Goal: Transaction & Acquisition: Purchase product/service

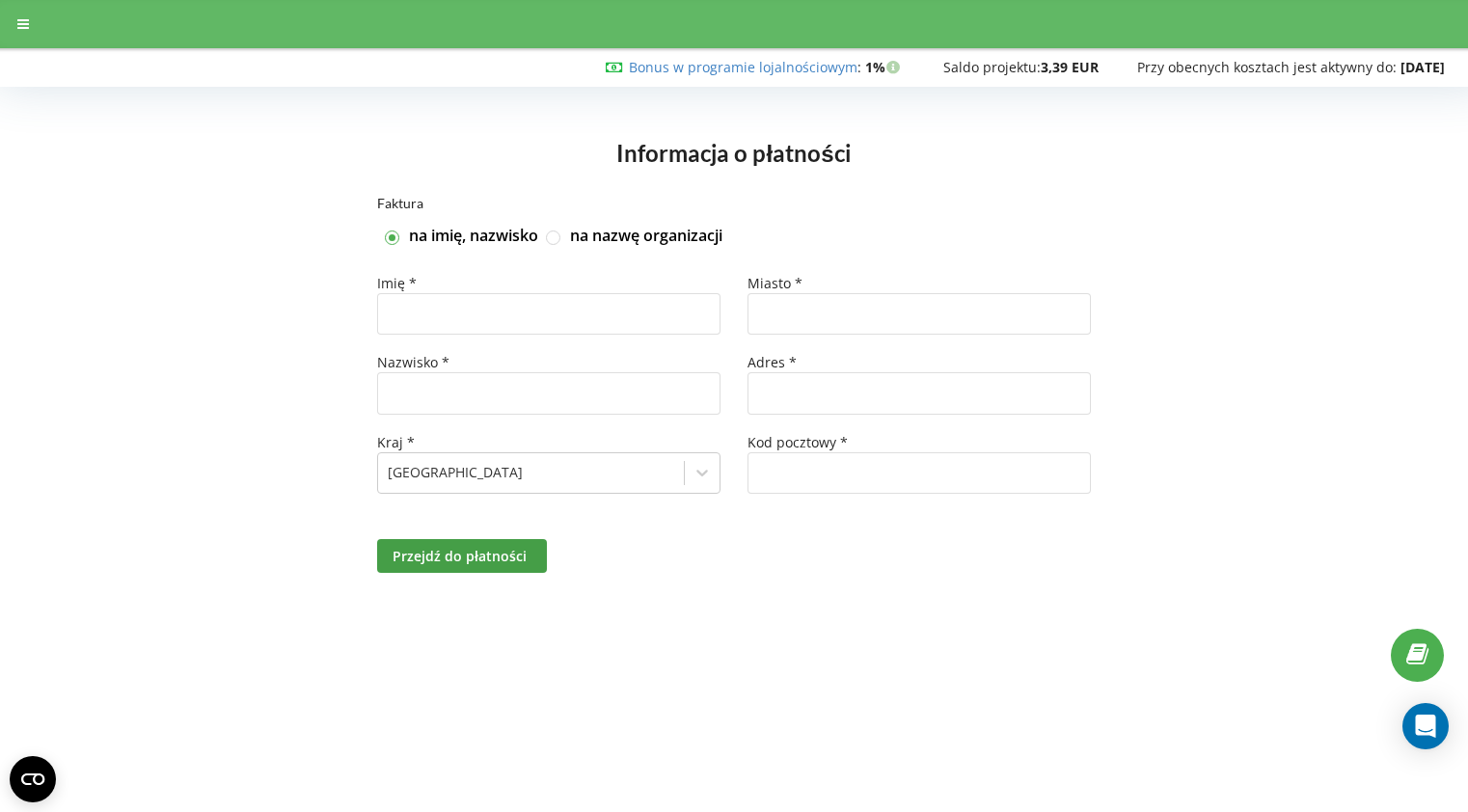
click at [643, 243] on label "na nazwę organizacji" at bounding box center [646, 235] width 152 height 21
click at [562, 243] on input "na nazwę organizacji" at bounding box center [554, 237] width 16 height 16
checkbox input "true"
checkbox input "false"
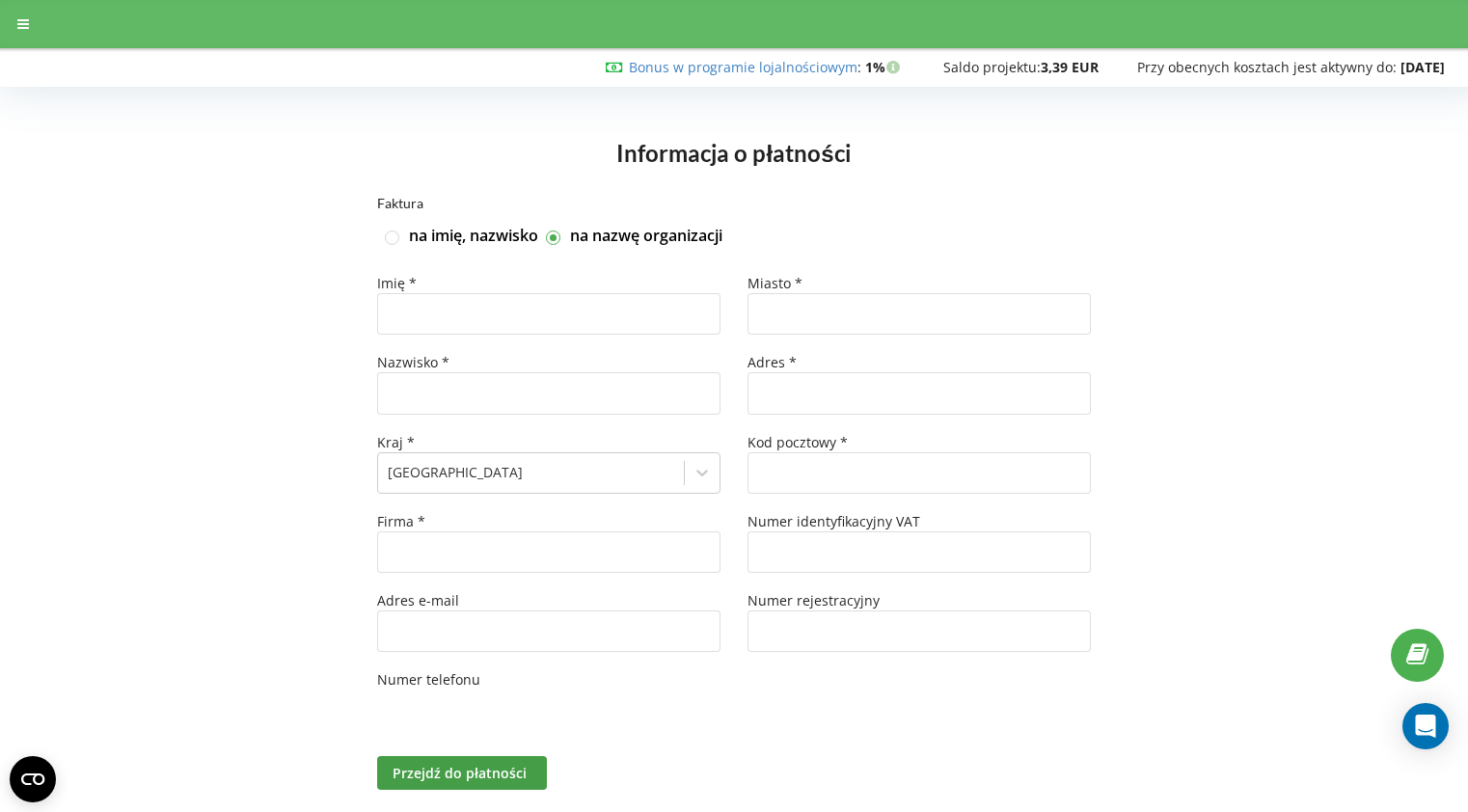
type input "+31"
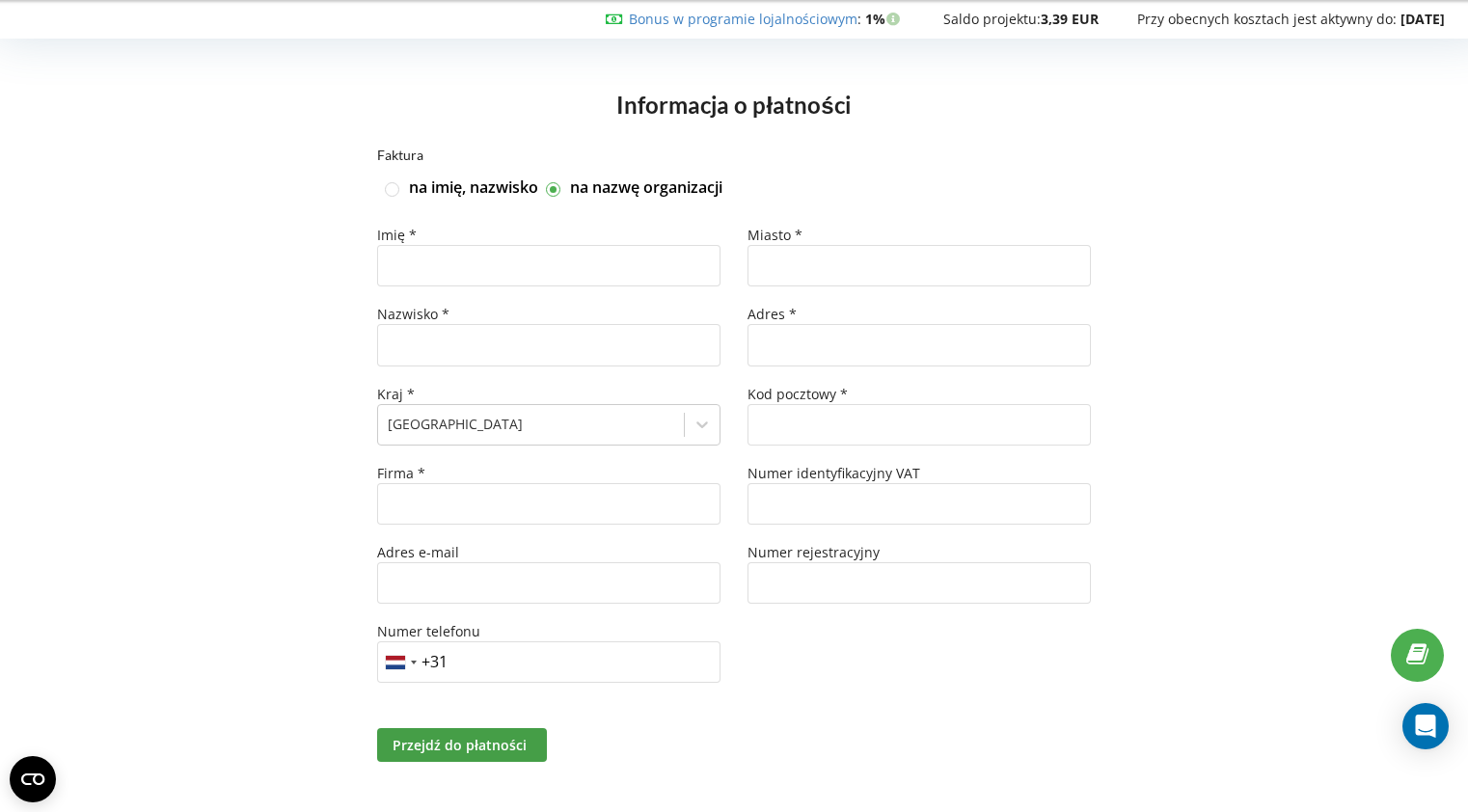
click at [204, 452] on div "Faktura na imię, nazwisko na nazwę organizacji Imię * Nazwisko * Kraj * [GEOGRA…" at bounding box center [734, 479] width 1427 height 662
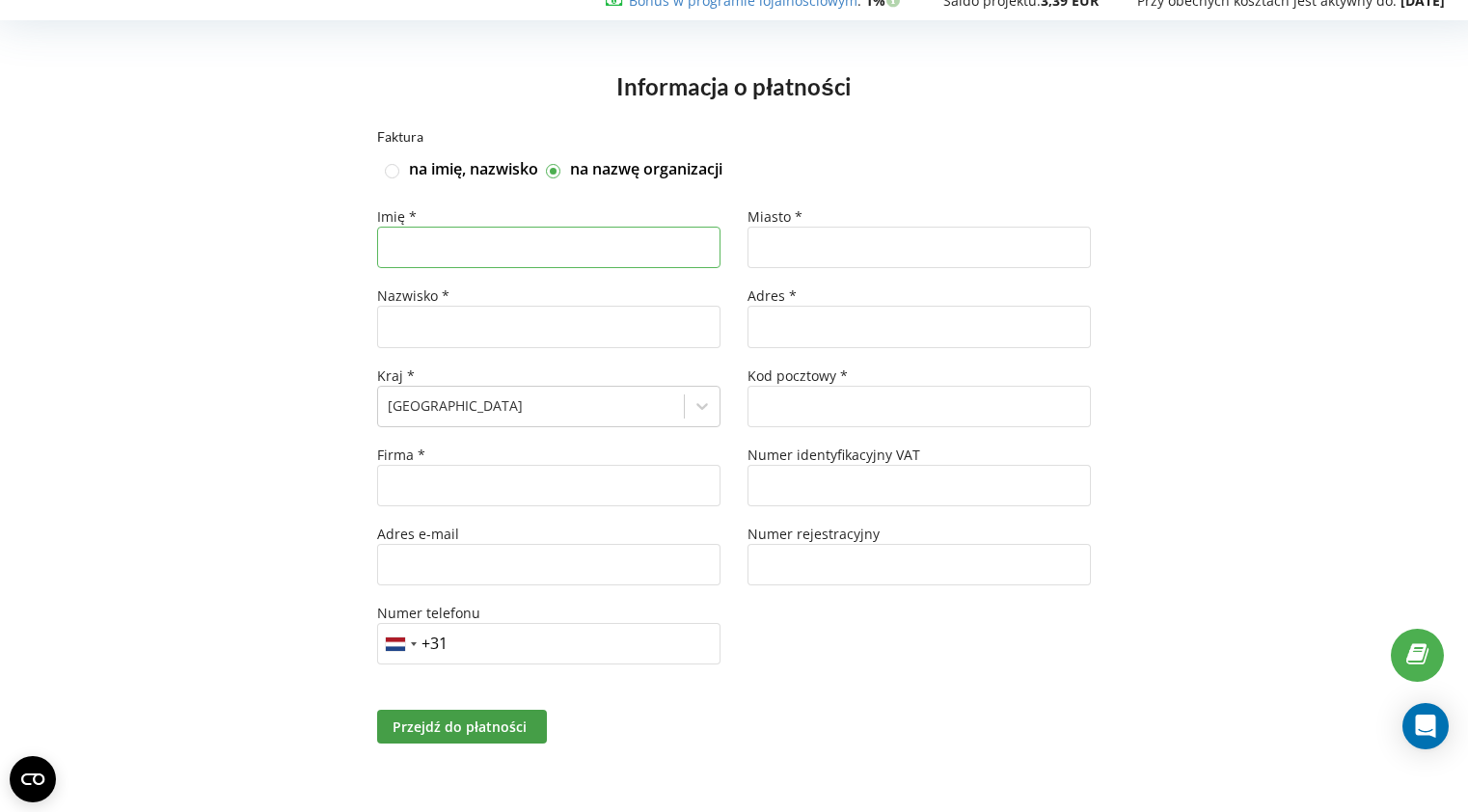
click at [561, 263] on input "text" at bounding box center [548, 247] width 343 height 42
type input "[PERSON_NAME]"
type input "[EMAIL_ADDRESS][DOMAIN_NAME]"
type input "[GEOGRAPHIC_DATA]"
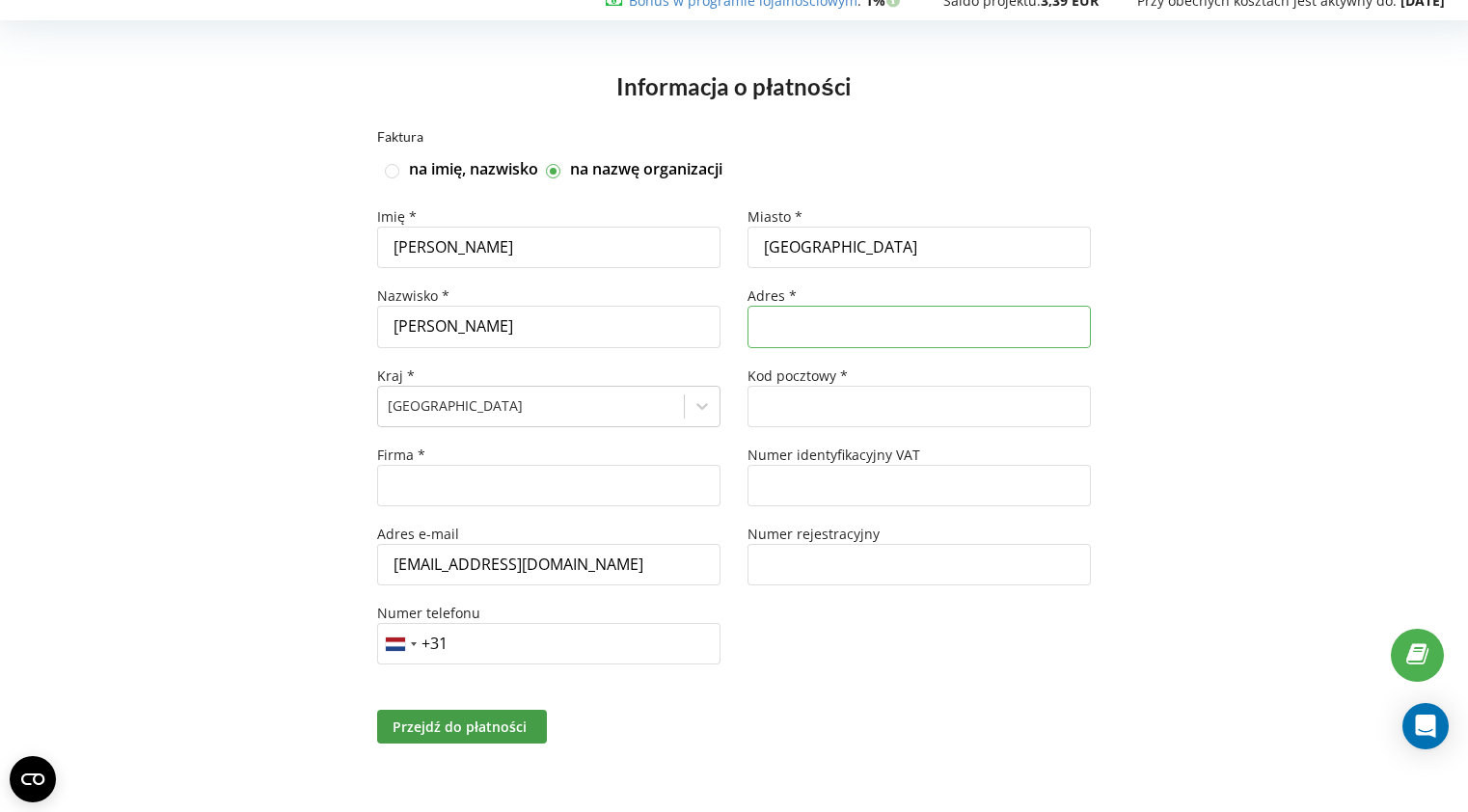
type input "[STREET_ADDRESS]"
type input "1034 BM"
click at [931, 173] on div "na imię, nazwisko na nazwę organizacji" at bounding box center [734, 169] width 714 height 21
click at [527, 487] on input "text" at bounding box center [548, 485] width 343 height 42
type input "MTN Company"
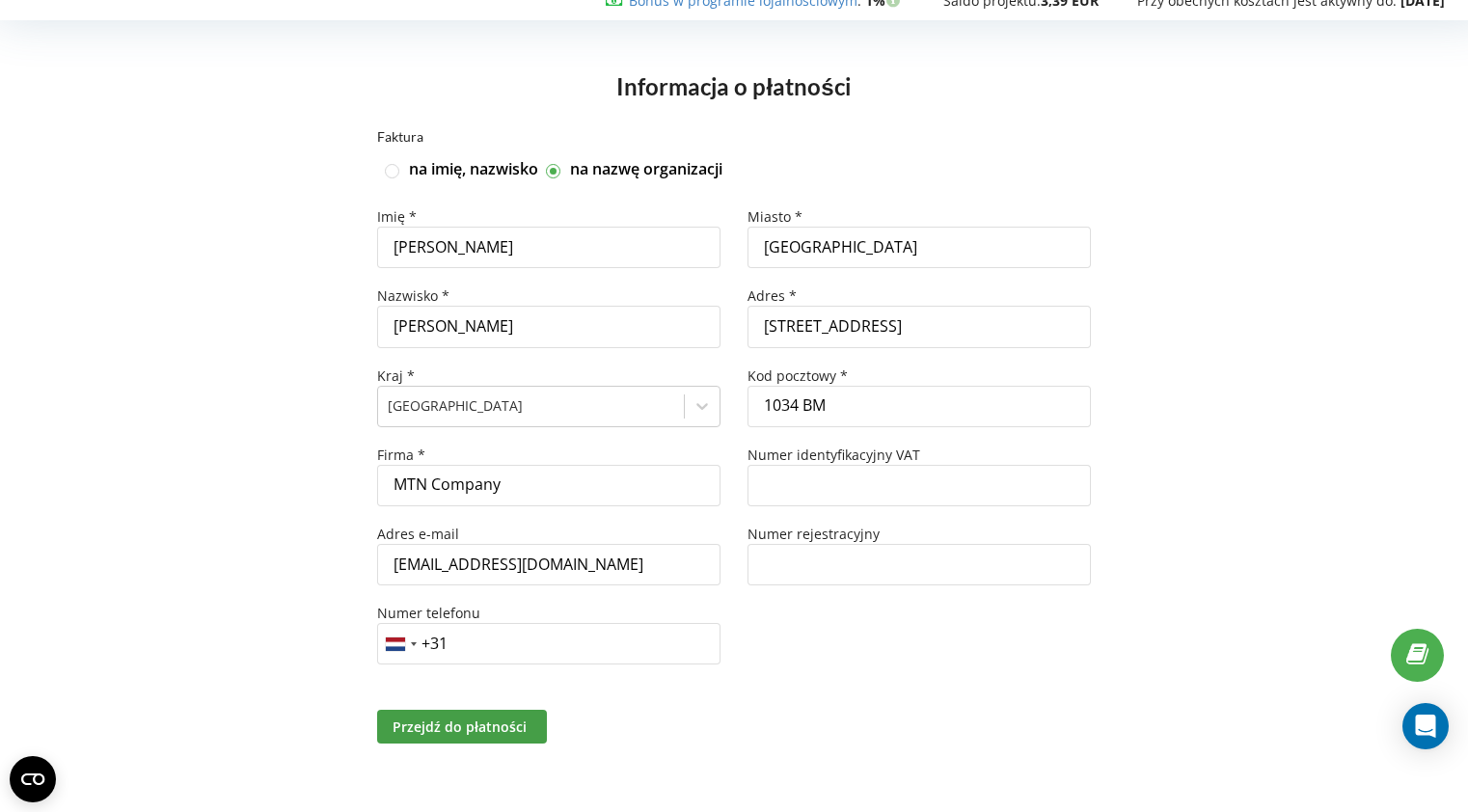
click at [1160, 776] on div "Faktura na imię, nazwisko na nazwę organizacji Imię * [PERSON_NAME] * [PERSON_N…" at bounding box center [734, 461] width 1427 height 662
click at [950, 496] on input "text" at bounding box center [919, 485] width 343 height 42
click at [652, 631] on input "+31" at bounding box center [548, 644] width 343 height 42
click at [650, 644] on input "+31" at bounding box center [548, 644] width 343 height 42
type input "[PHONE_NUMBER]"
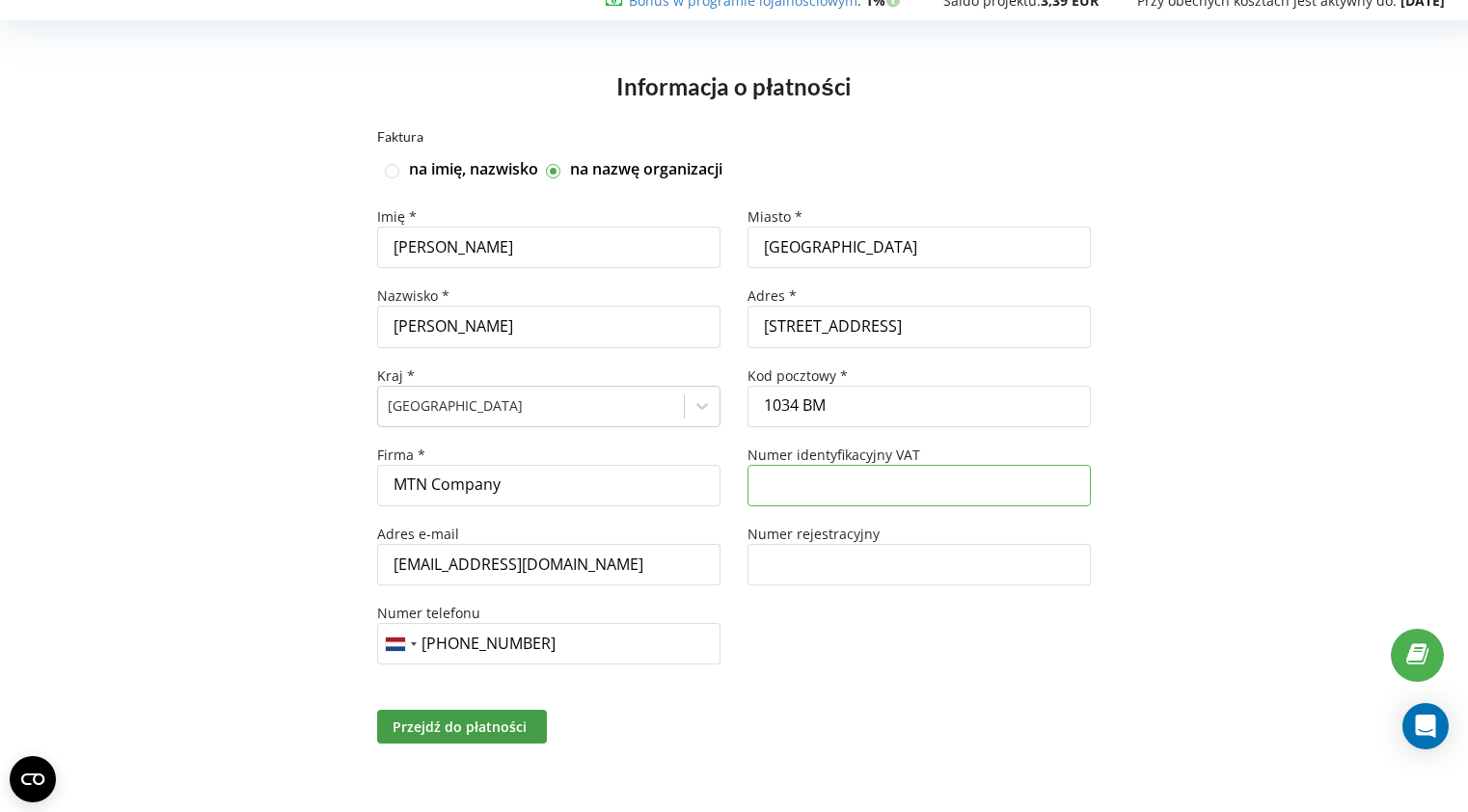
click at [872, 464] on input "text" at bounding box center [919, 485] width 343 height 42
paste input "NL002489768B34"
type input "NL002489768B34"
click at [1323, 408] on div "Faktura na imię, nazwisko na nazwę organizacji Imię * [PERSON_NAME] * [PERSON_N…" at bounding box center [734, 461] width 1427 height 662
click at [481, 744] on div "Przejdź do płatności" at bounding box center [734, 726] width 740 height 61
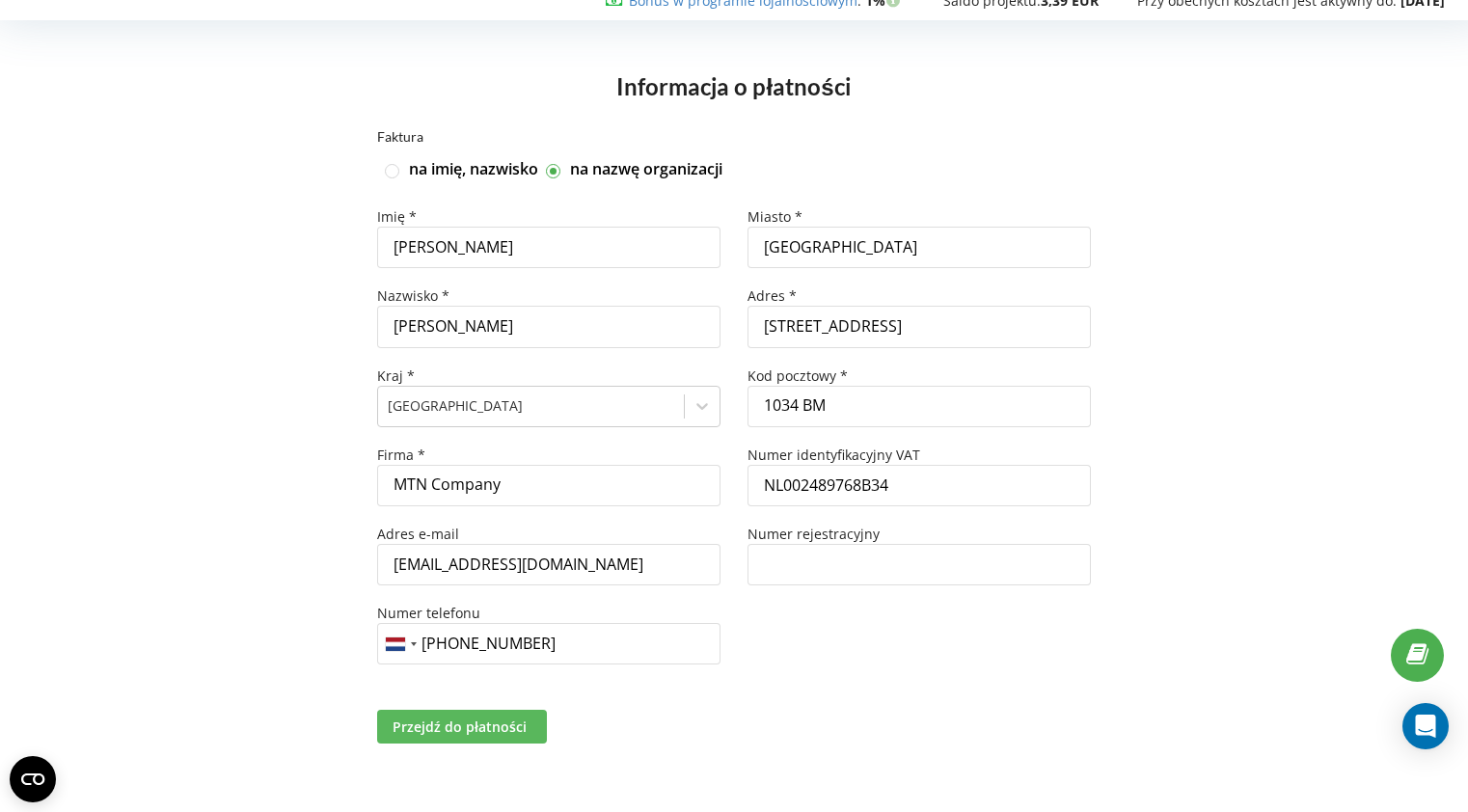
click at [484, 719] on span "Przejdź do płatności" at bounding box center [459, 726] width 134 height 18
click at [603, 730] on div "Przejdź do płatności" at bounding box center [549, 726] width 371 height 34
click at [493, 733] on span "Przejdź do płatności" at bounding box center [459, 726] width 134 height 18
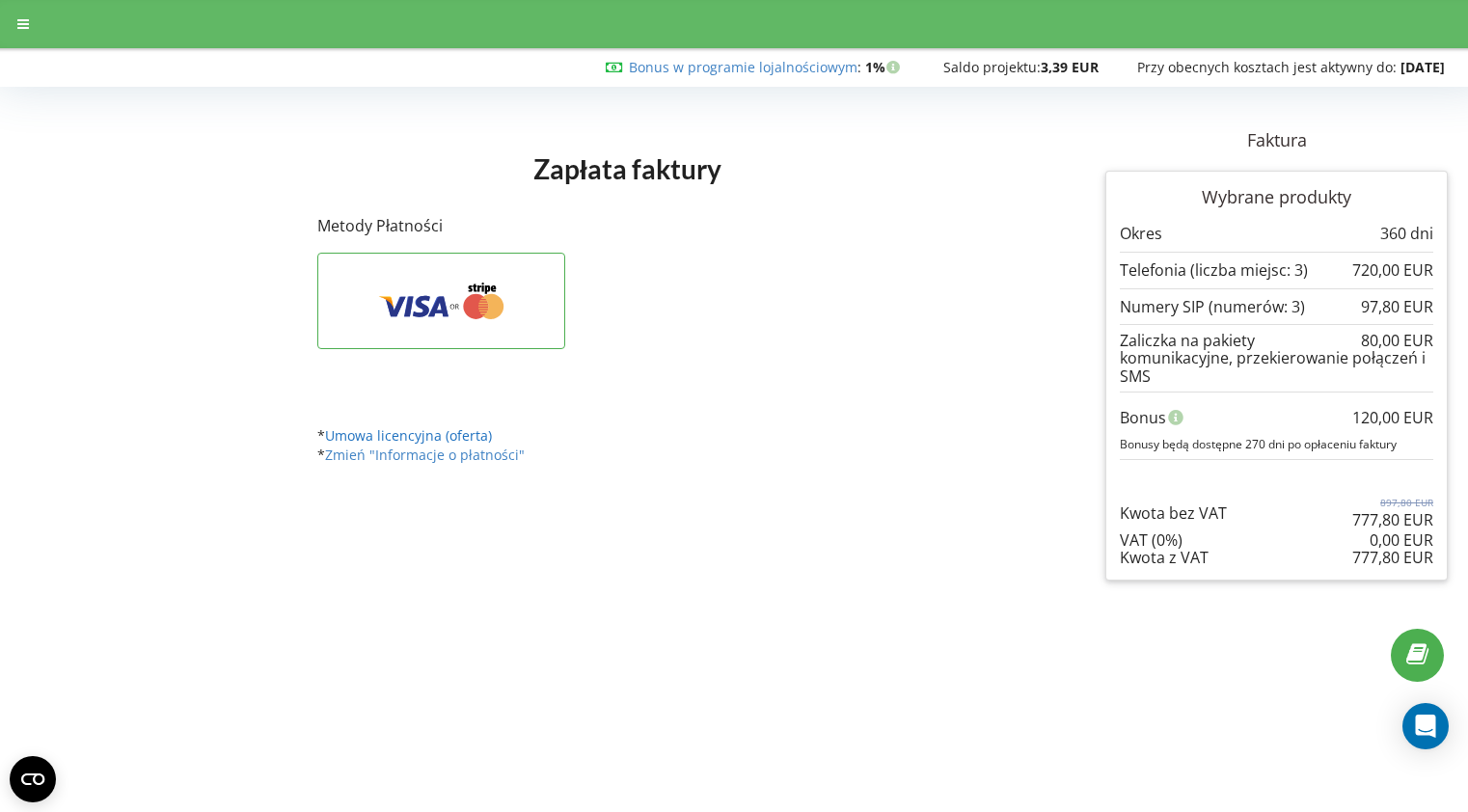
click at [431, 435] on link "Umowa licencyjna (oferta)" at bounding box center [408, 435] width 166 height 18
click at [443, 438] on link "Umowa licencyjna (oferta)" at bounding box center [408, 435] width 166 height 18
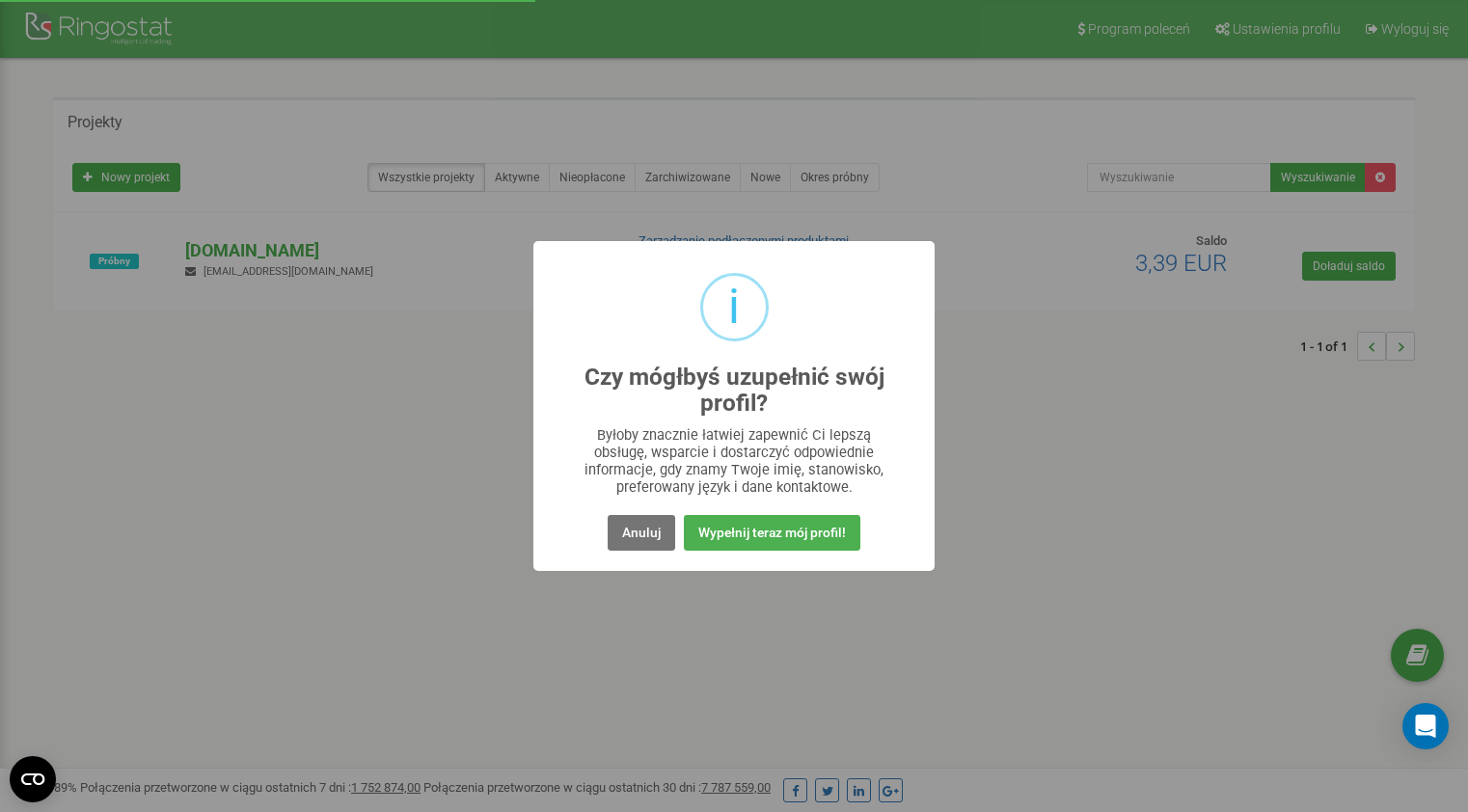
click at [628, 499] on div "i Czy mógłbyś uzupełnić swój profil? × Byłoby znacznie łatwiej zapewnić Ci leps…" at bounding box center [734, 406] width 402 height 329
click at [649, 520] on button "Anuluj" at bounding box center [642, 533] width 68 height 36
